Goal: Task Accomplishment & Management: Complete application form

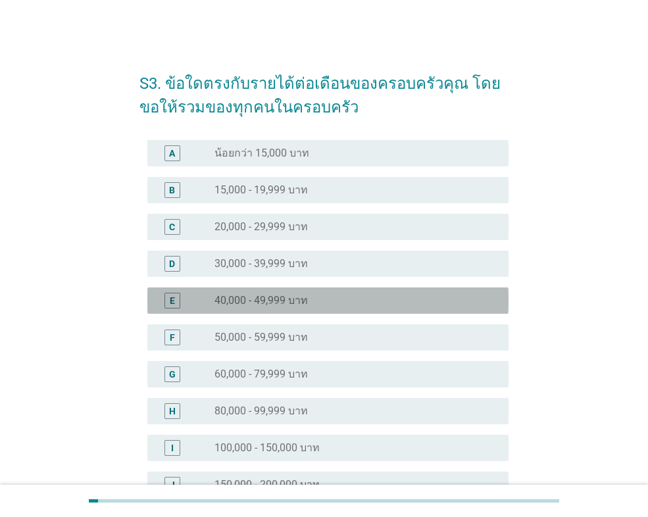
click at [264, 299] on label "40,000 - 49,999 บาท" at bounding box center [261, 300] width 93 height 13
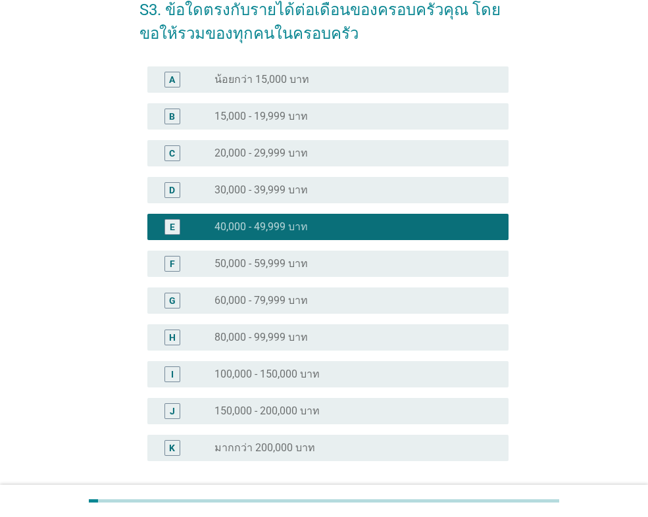
scroll to position [187, 0]
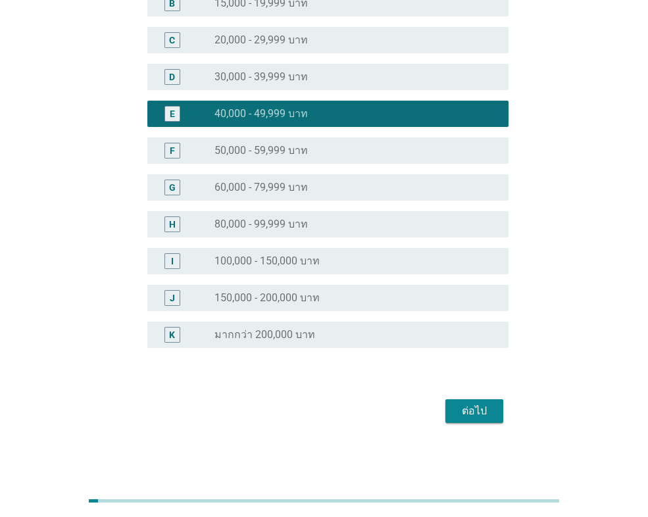
click at [458, 403] on div "ต่อไป" at bounding box center [474, 411] width 37 height 16
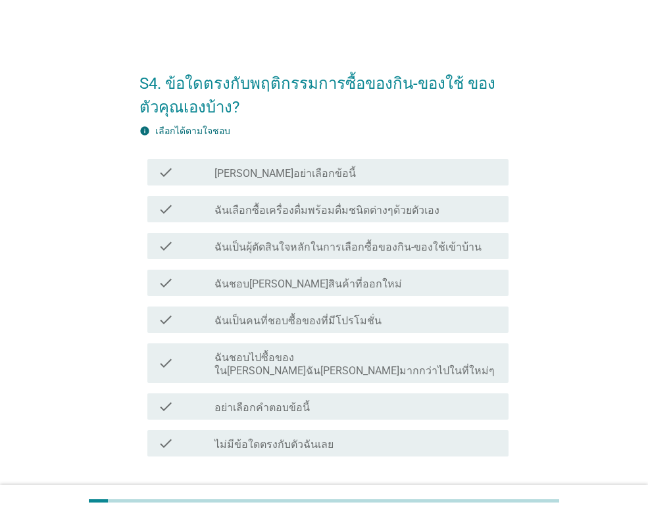
click at [273, 176] on label "[PERSON_NAME]อย่าเลือกข้อนี้" at bounding box center [285, 173] width 141 height 13
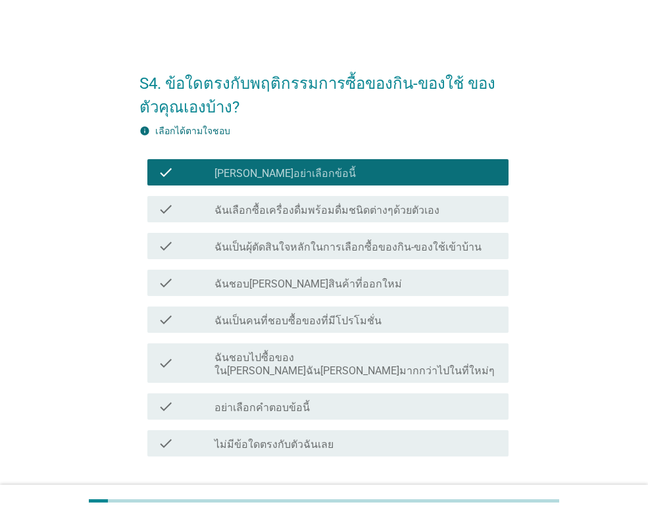
click at [273, 176] on label "[PERSON_NAME]อย่าเลือกข้อนี้" at bounding box center [285, 173] width 141 height 13
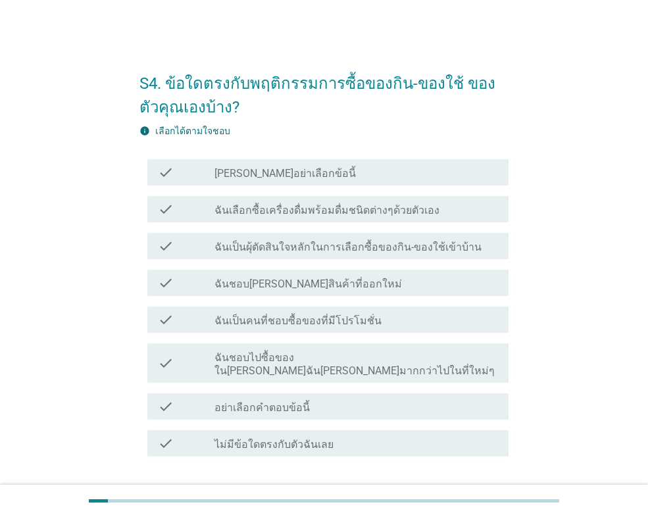
click at [288, 176] on label "[PERSON_NAME]อย่าเลือกข้อนี้" at bounding box center [285, 173] width 141 height 13
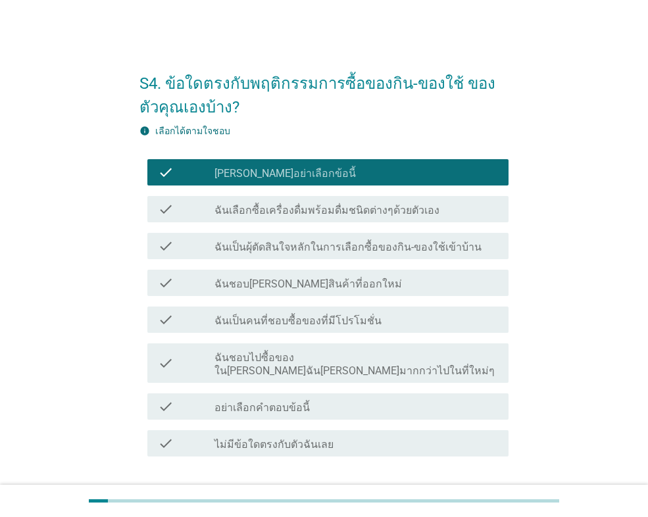
click at [266, 322] on label "ฉันเป็นคนที่ชอบซื้อของที่มีโปรโมชั่น" at bounding box center [298, 321] width 167 height 13
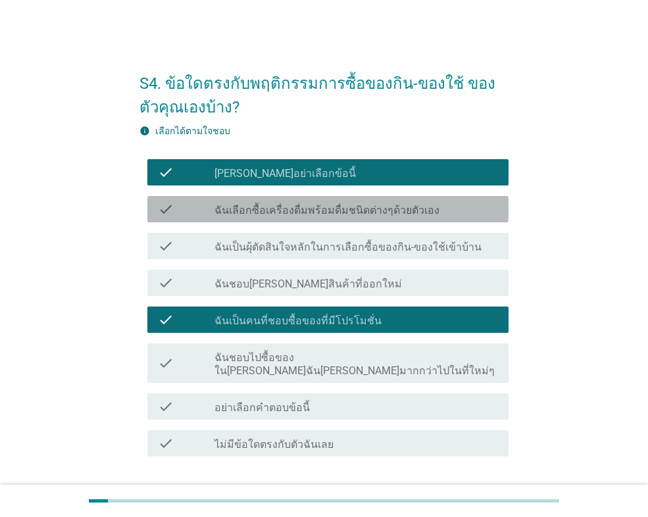
click at [306, 208] on label "ฉันเลือกซื้อเครื่องดื่มพร้อมดื่มชนิดต่างๆด้วยตัวเอง" at bounding box center [327, 210] width 225 height 13
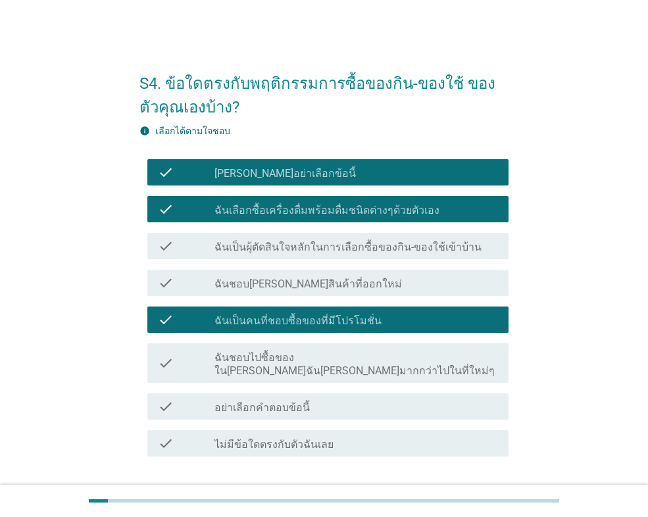
click at [297, 238] on div "check_box_outline_blank ฉันเป็นผุ้ตัดสินใจหลักในการเลือกซื้อของกิน-ของใช้เข้าบ้…" at bounding box center [357, 246] width 284 height 16
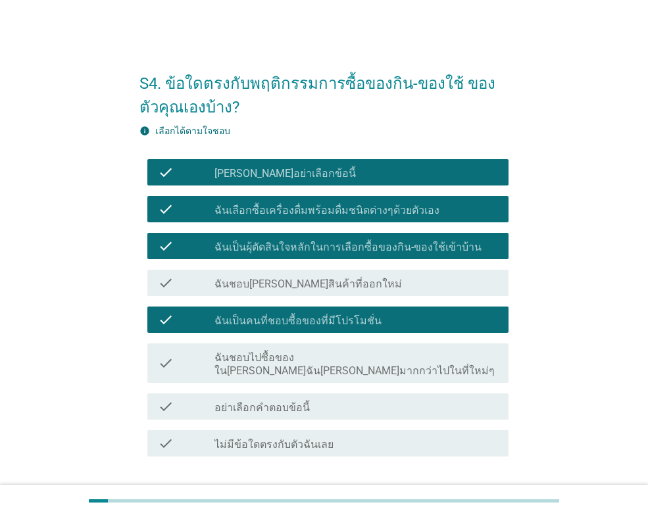
click at [288, 280] on label "ฉันชอบ[PERSON_NAME]สินค้าที่ออกใหม่" at bounding box center [309, 284] width 188 height 13
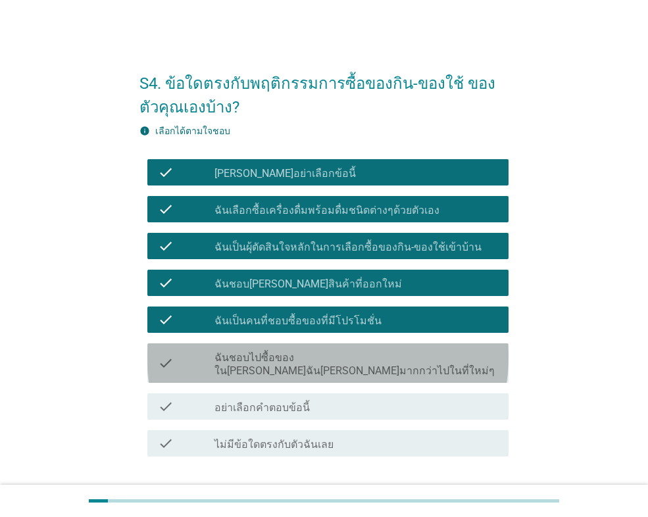
click at [304, 353] on label "ฉันชอบไปซื้อของใน[PERSON_NAME]ฉัน[PERSON_NAME]มากกว่าไปในที่ใหม่ๆ" at bounding box center [357, 364] width 284 height 26
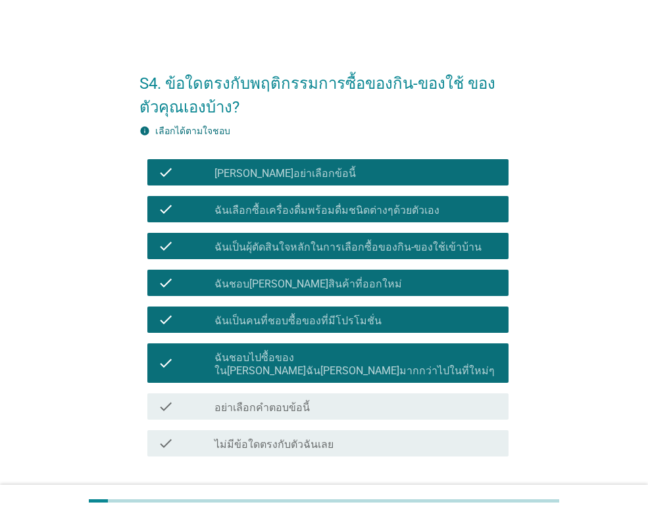
click at [489, 492] on button "ต่อไป" at bounding box center [475, 504] width 58 height 24
